Goal: Find specific page/section: Find specific page/section

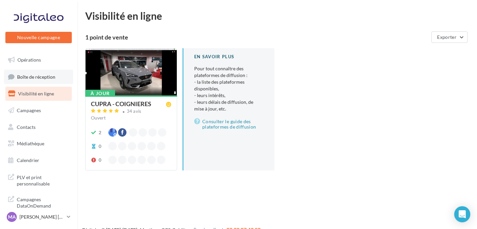
click at [49, 71] on link "Boîte de réception" at bounding box center [38, 77] width 69 height 14
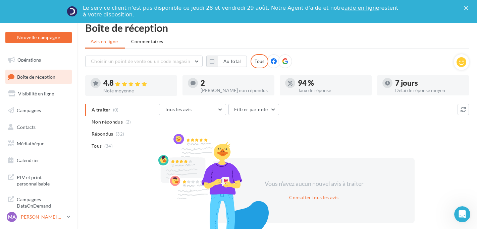
click at [49, 214] on div "MA [PERSON_NAME] CANALES cupra_coignieres" at bounding box center [35, 217] width 57 height 10
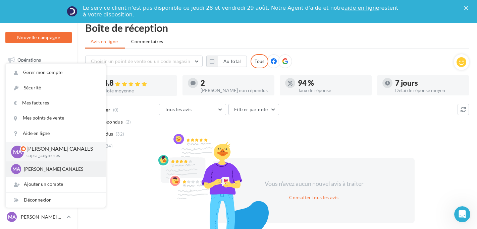
click at [57, 171] on p "[PERSON_NAME] CANALES" at bounding box center [61, 169] width 74 height 7
